Goal: Task Accomplishment & Management: Manage account settings

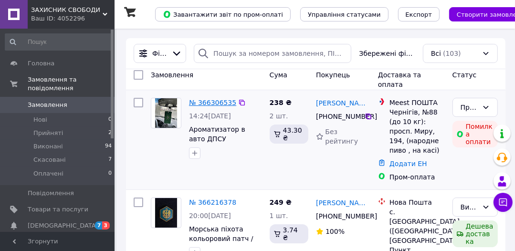
click at [206, 100] on link "№ 366306535" at bounding box center [212, 103] width 47 height 8
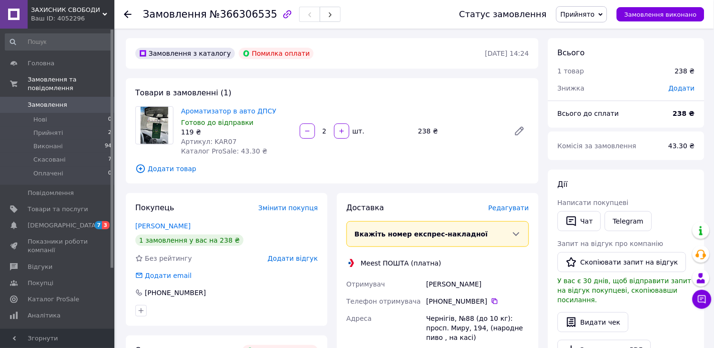
click at [521, 136] on div "Замовлення з каталогу [PERSON_NAME] оплати [DATE] 14:24 Товари в замовленні (1)…" at bounding box center [332, 329] width 423 height 582
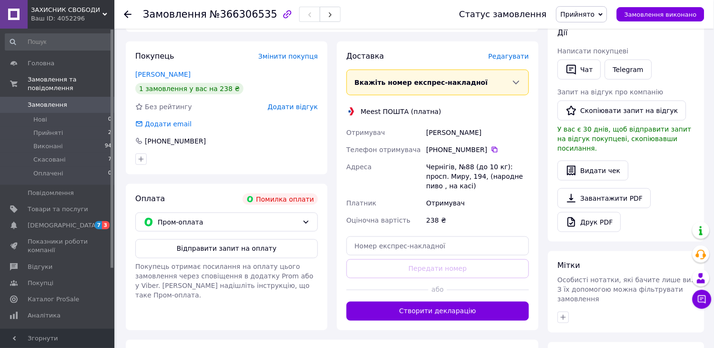
scroll to position [159, 0]
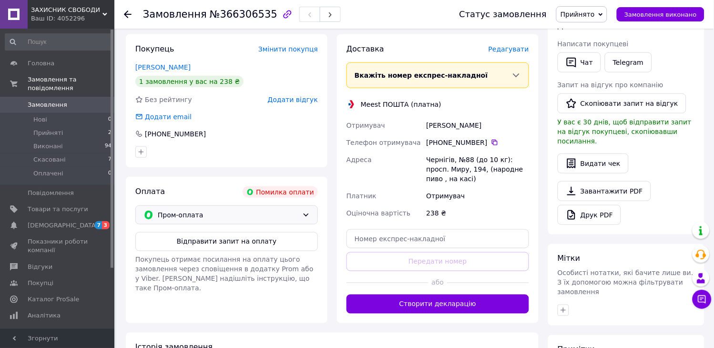
click at [296, 218] on span "Пром-оплата" at bounding box center [228, 215] width 141 height 10
click at [248, 250] on div "Післяплата" at bounding box center [227, 254] width 182 height 18
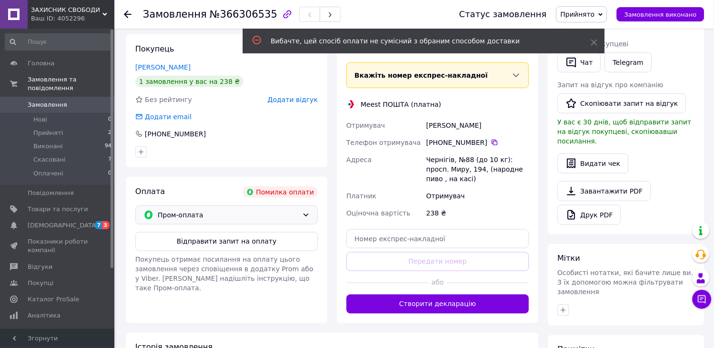
click at [306, 207] on div "Пром-оплата" at bounding box center [226, 215] width 183 height 19
click at [436, 227] on div "Доставка [PERSON_NAME] Вкажіть номер експрес-накладної Обов'язково введіть номе…" at bounding box center [438, 179] width 183 height 270
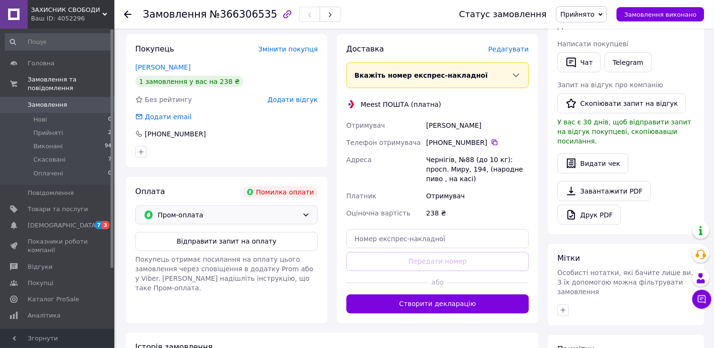
click at [293, 207] on div "Пром-оплата" at bounding box center [226, 215] width 183 height 19
click at [273, 250] on span "Післяплата" at bounding box center [234, 254] width 152 height 10
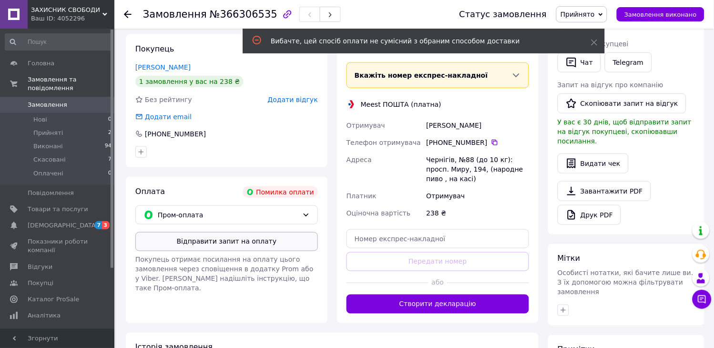
click at [274, 243] on button "Відправити запит на оплату" at bounding box center [226, 241] width 183 height 19
click at [521, 43] on icon at bounding box center [594, 42] width 7 height 7
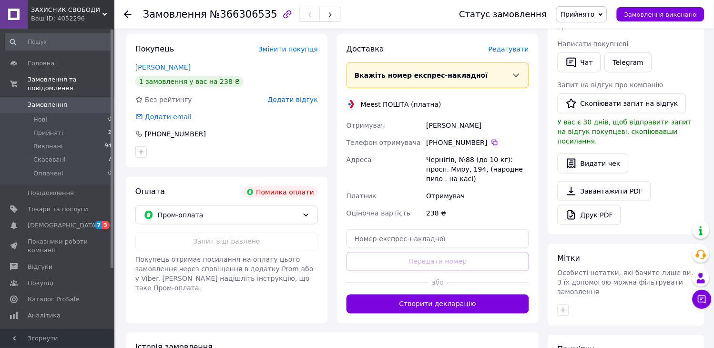
click at [435, 250] on button "Створити декларацію" at bounding box center [438, 304] width 183 height 19
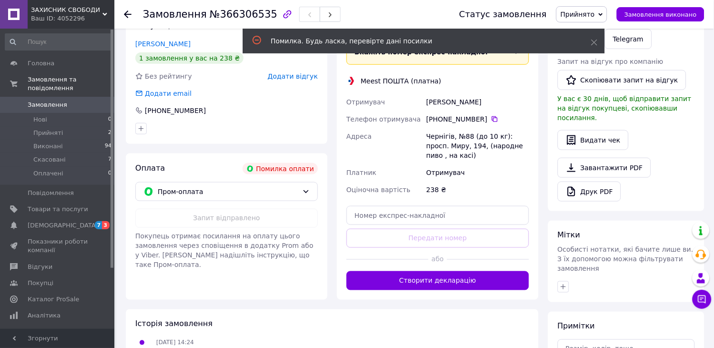
scroll to position [212, 0]
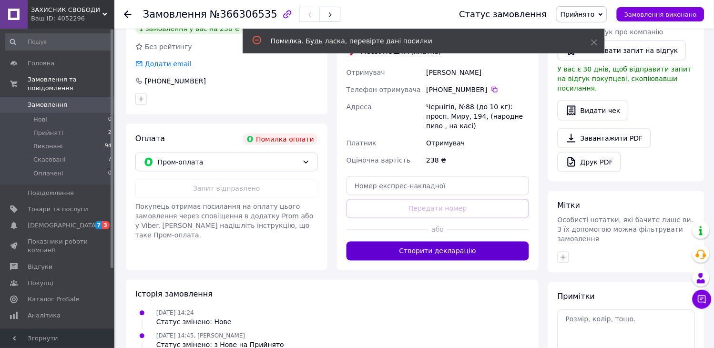
click at [415, 250] on button "Створити декларацію" at bounding box center [438, 251] width 183 height 19
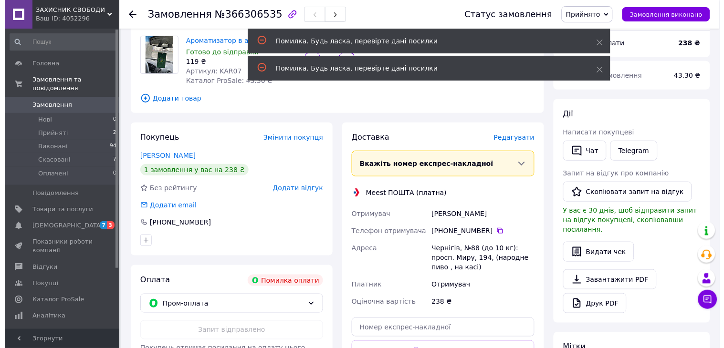
scroll to position [53, 0]
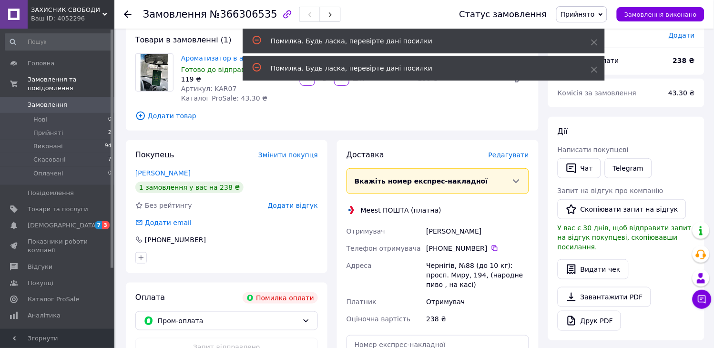
click at [521, 156] on span "Редагувати" at bounding box center [509, 155] width 41 height 8
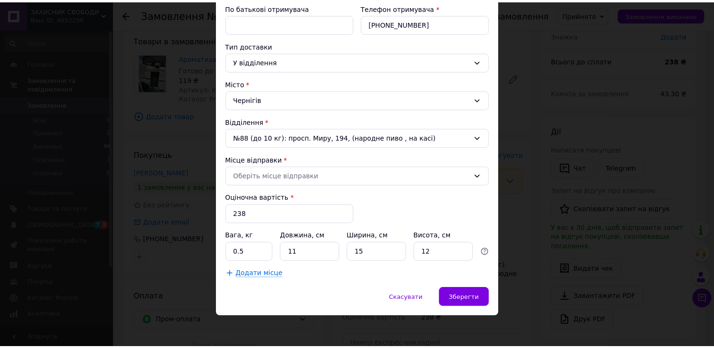
scroll to position [187, 0]
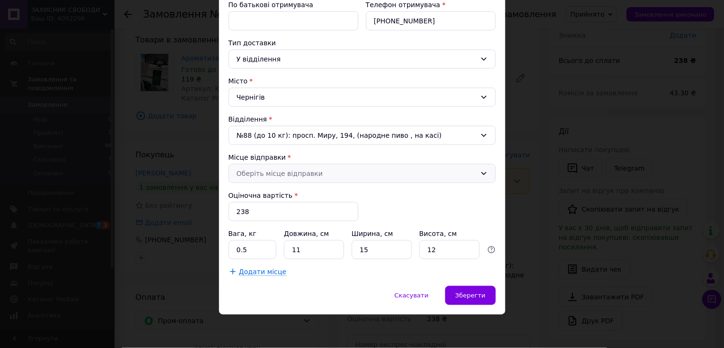
click at [408, 168] on div "Оберіть місце відправки" at bounding box center [356, 173] width 239 height 10
click at [366, 196] on link "Додати ще місце відправки" at bounding box center [361, 195] width 266 height 21
click at [477, 250] on div "Зберегти" at bounding box center [470, 295] width 50 height 19
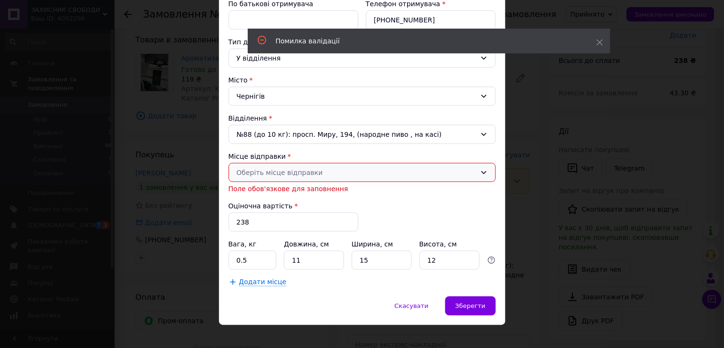
click at [412, 167] on div "Оберіть місце відправки" at bounding box center [361, 172] width 267 height 19
click at [521, 230] on div "× Редагування доставки Спосіб доставки Meest ПОШТА (платна) Платник Отримувач П…" at bounding box center [362, 174] width 724 height 348
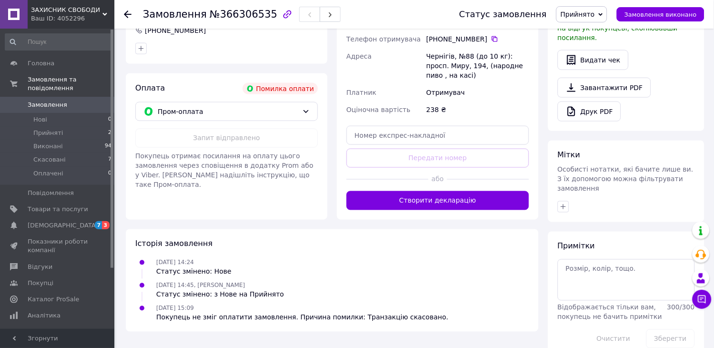
scroll to position [263, 0]
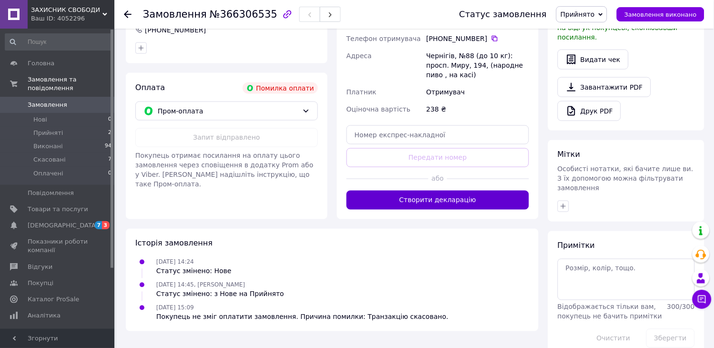
click at [469, 203] on button "Створити декларацію" at bounding box center [438, 200] width 183 height 19
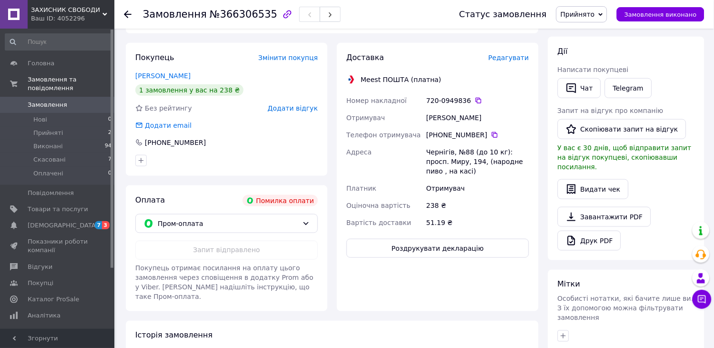
scroll to position [156, 0]
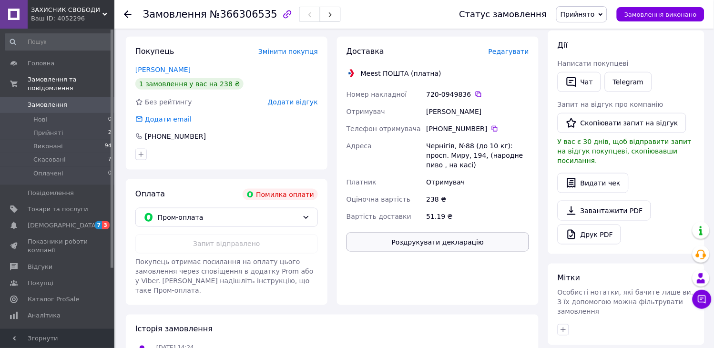
click at [469, 241] on button "Роздрукувати декларацію" at bounding box center [438, 242] width 183 height 19
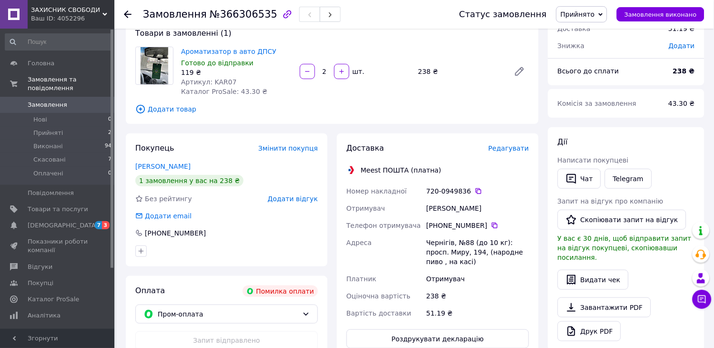
scroll to position [106, 0]
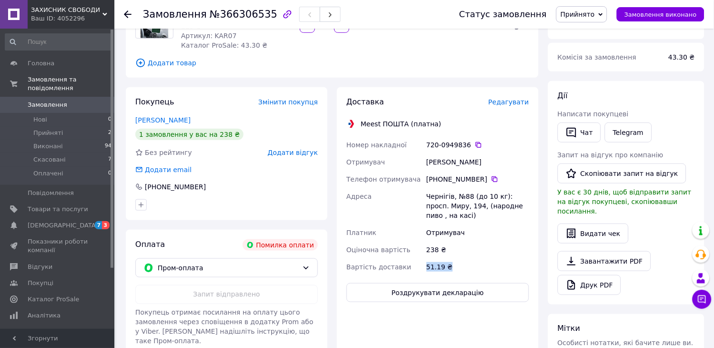
drag, startPoint x: 449, startPoint y: 265, endPoint x: 424, endPoint y: 260, distance: 25.7
click at [424, 260] on div "Номер накладної 720-0949836   Отримувач Таміла Пузирна Телефон отримувача +380 …" at bounding box center [438, 205] width 186 height 139
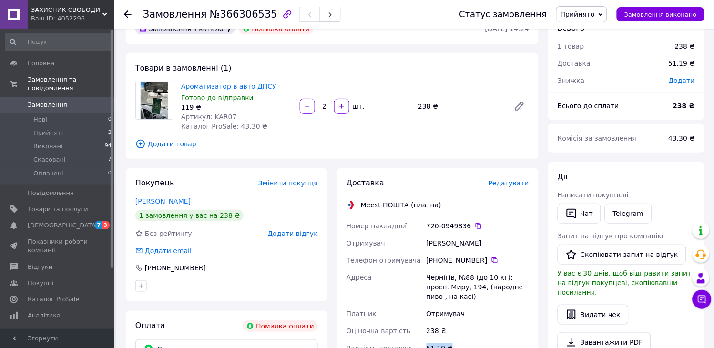
scroll to position [0, 0]
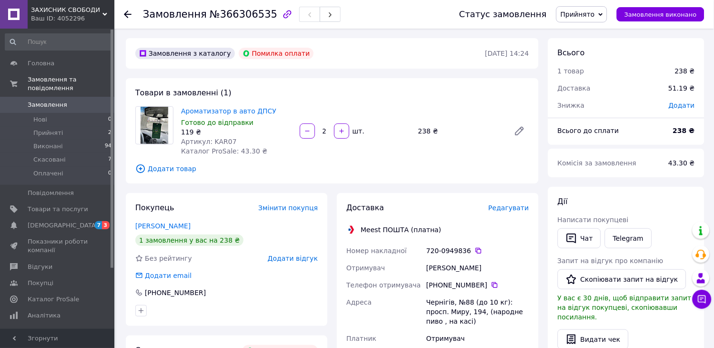
click at [509, 209] on span "Редагувати" at bounding box center [509, 208] width 41 height 8
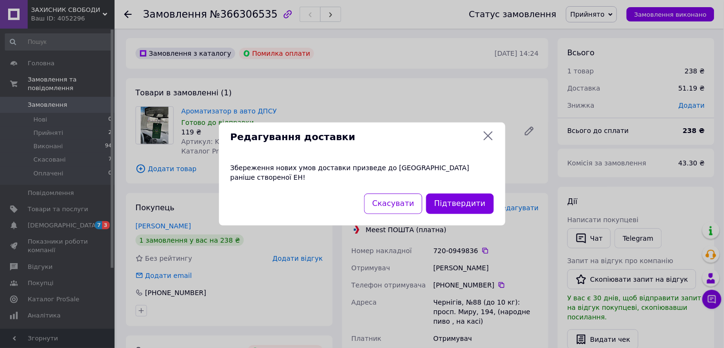
click at [521, 189] on div "Редагування доставки Збереження нових умов доставки призведе до анулювання рані…" at bounding box center [362, 174] width 724 height 348
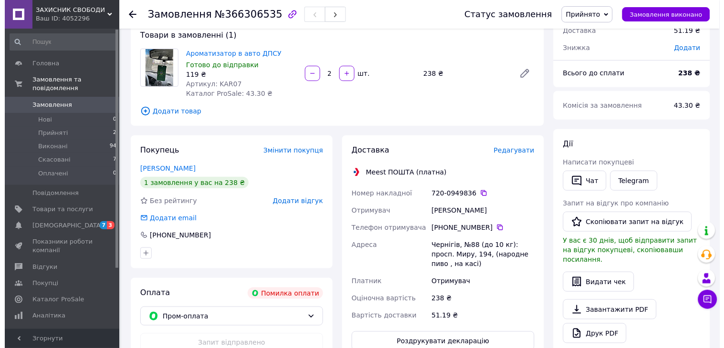
scroll to position [53, 0]
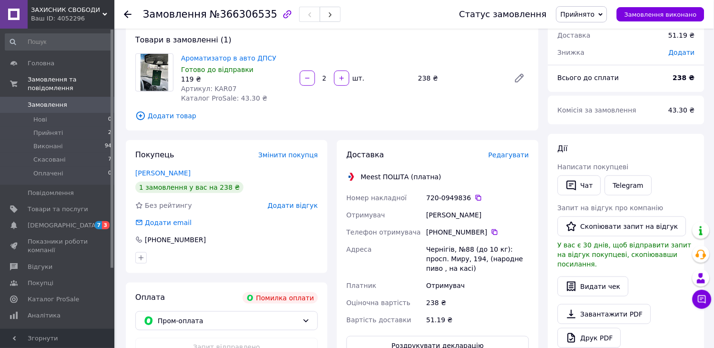
click at [513, 154] on span "Редагувати" at bounding box center [509, 155] width 41 height 8
click at [514, 156] on span "Редагувати" at bounding box center [509, 155] width 41 height 8
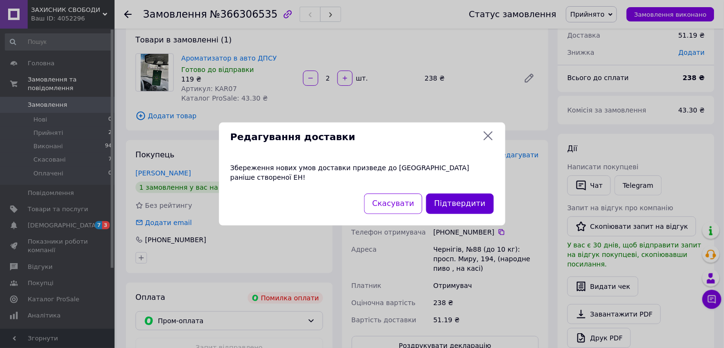
click at [457, 199] on button "Підтвердити" at bounding box center [459, 204] width 67 height 21
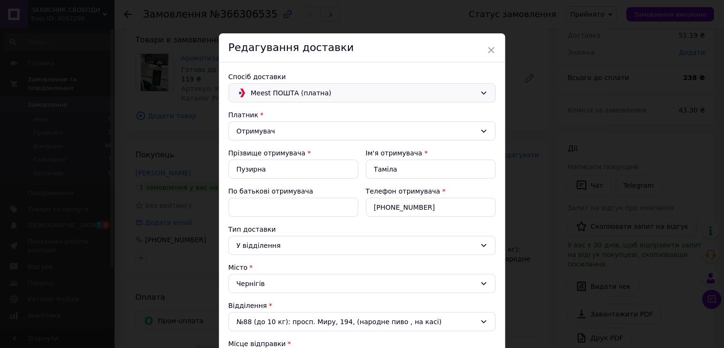
click at [485, 92] on icon at bounding box center [484, 93] width 8 height 8
click at [462, 115] on span "Нова Пошта (платна)" at bounding box center [367, 114] width 237 height 10
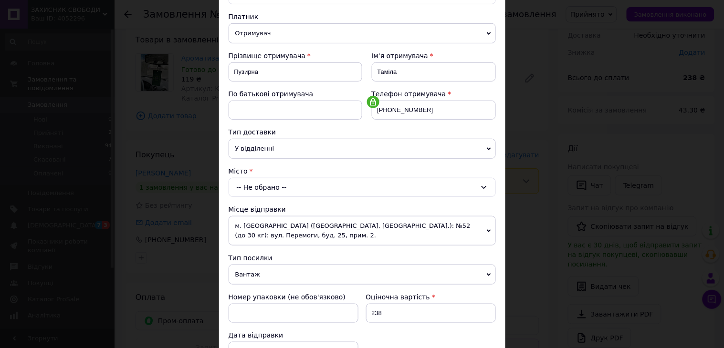
scroll to position [106, 0]
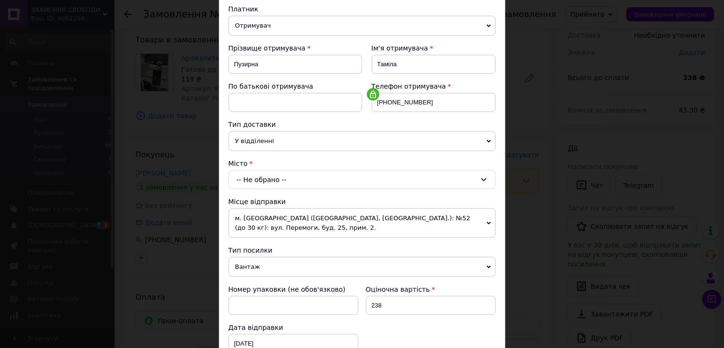
click at [487, 139] on icon at bounding box center [489, 141] width 4 height 4
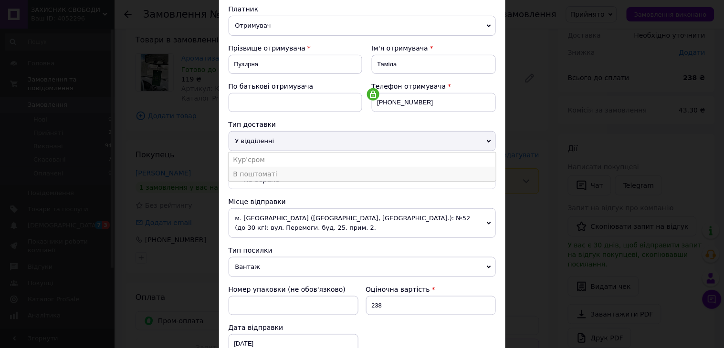
click at [466, 176] on li "В поштоматі" at bounding box center [361, 174] width 267 height 14
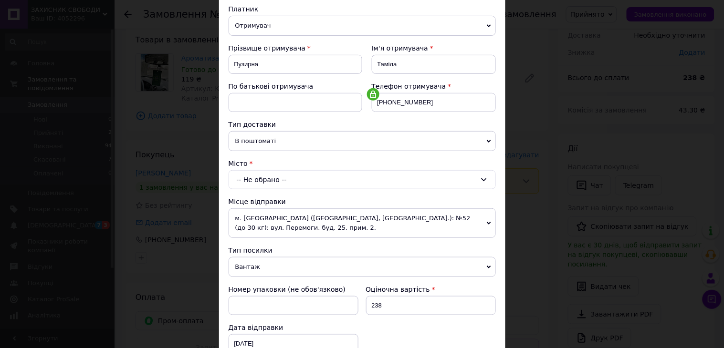
click at [484, 179] on icon at bounding box center [483, 179] width 5 height 3
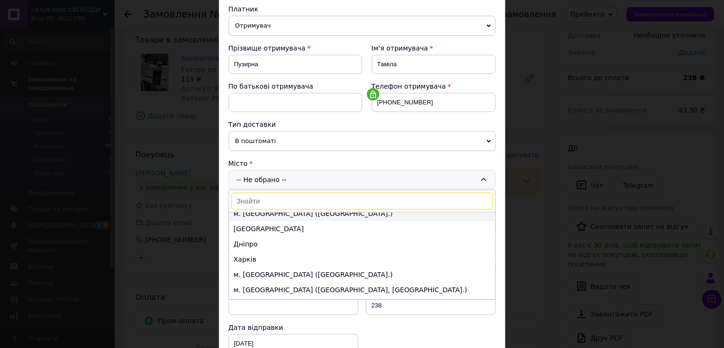
scroll to position [0, 0]
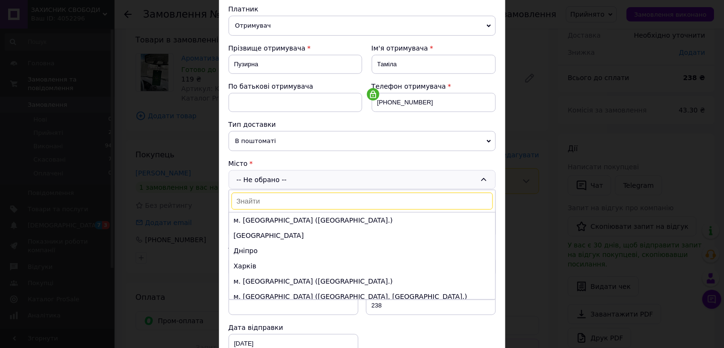
type input "с"
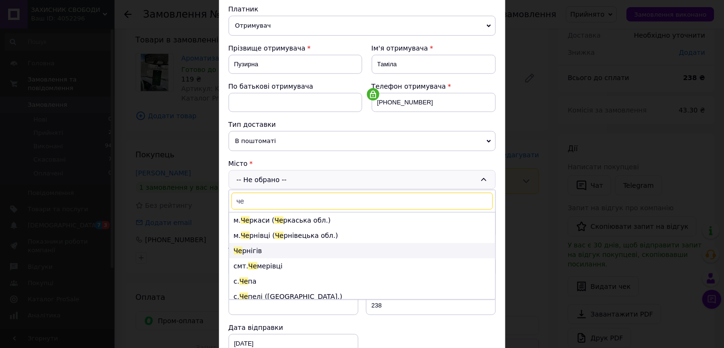
type input "че"
click at [323, 253] on li "Че рнігів" at bounding box center [362, 250] width 266 height 15
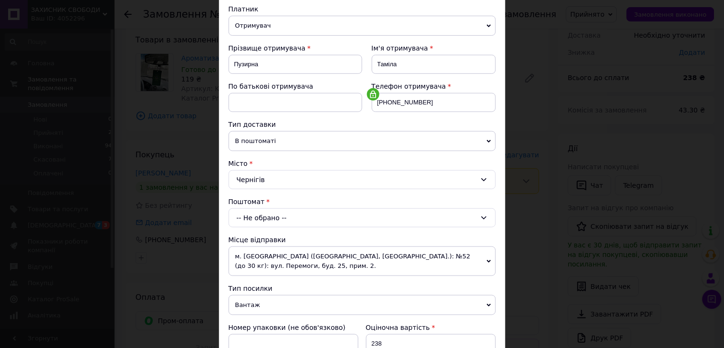
click at [485, 218] on icon at bounding box center [484, 218] width 8 height 8
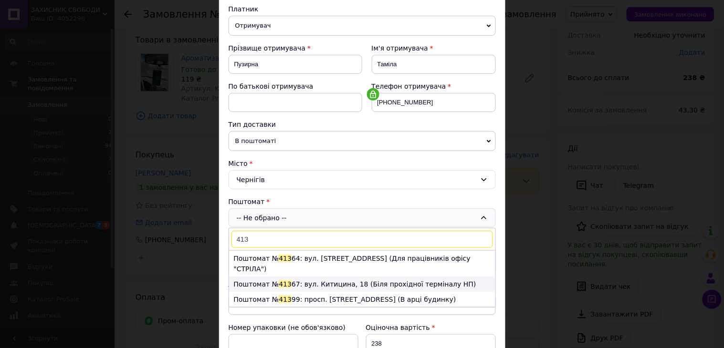
type input "413"
click at [296, 277] on li "Поштомат № 413 67: вул. Китицина, 18 (Біля прохідної терміналу НП)" at bounding box center [362, 284] width 266 height 15
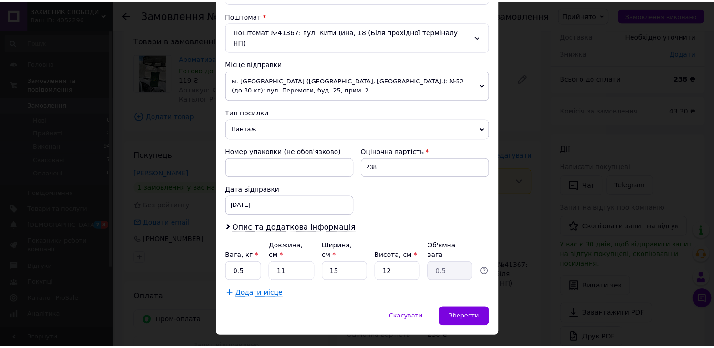
scroll to position [296, 0]
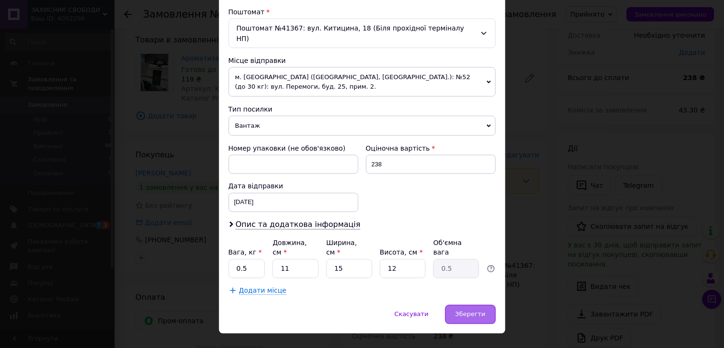
click at [473, 311] on span "Зберегти" at bounding box center [470, 314] width 30 height 7
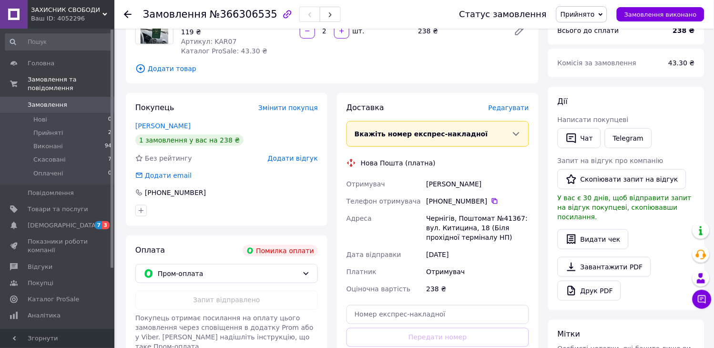
scroll to position [0, 0]
